Goal: Task Accomplishment & Management: Manage account settings

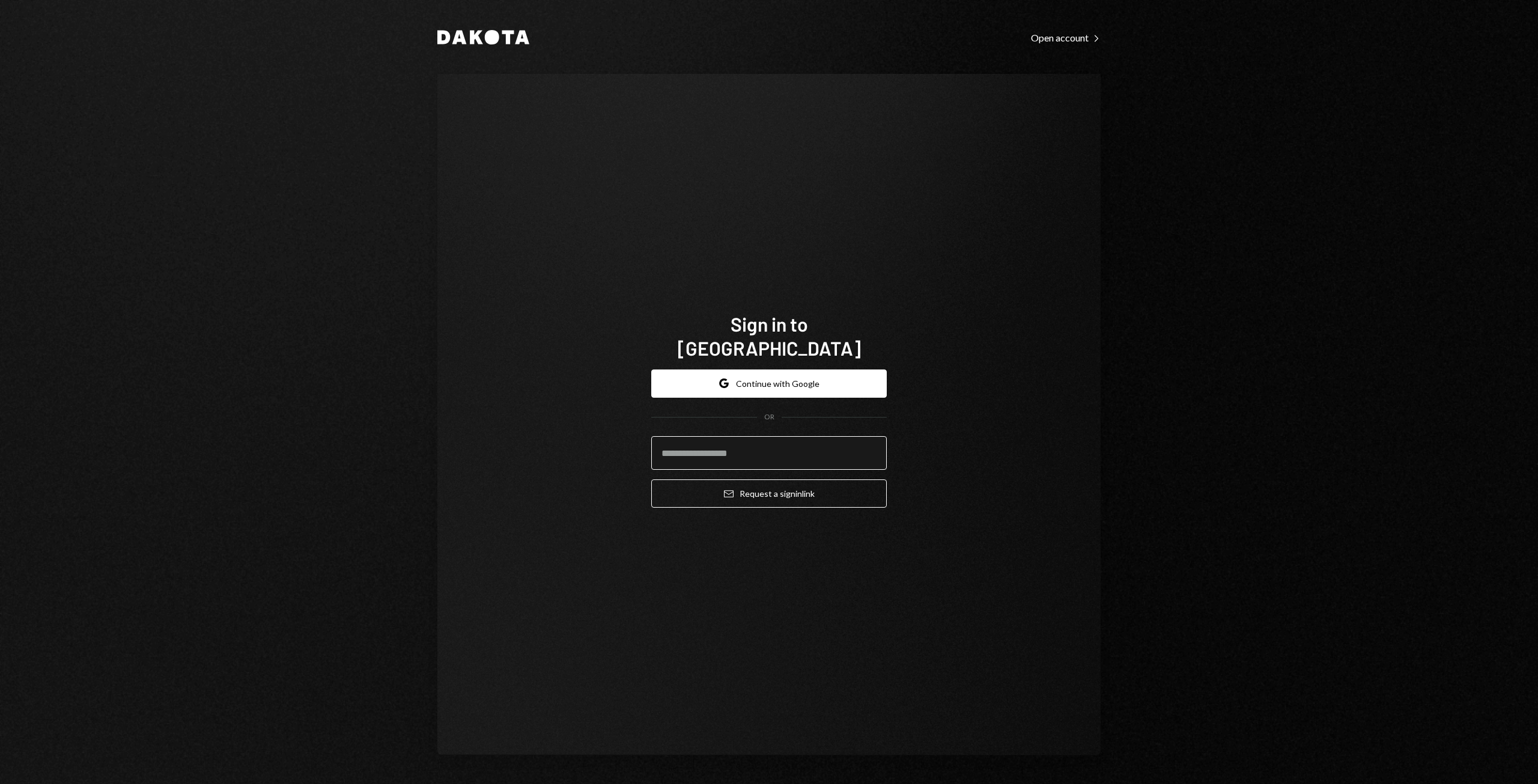
drag, startPoint x: 0, startPoint y: 0, endPoint x: 707, endPoint y: 448, distance: 837.0
click at [707, 448] on input "email" at bounding box center [769, 452] width 236 height 33
type input "**********"
click at [803, 485] on button "Email Request a sign in link" at bounding box center [769, 493] width 236 height 28
